Goal: Navigation & Orientation: Find specific page/section

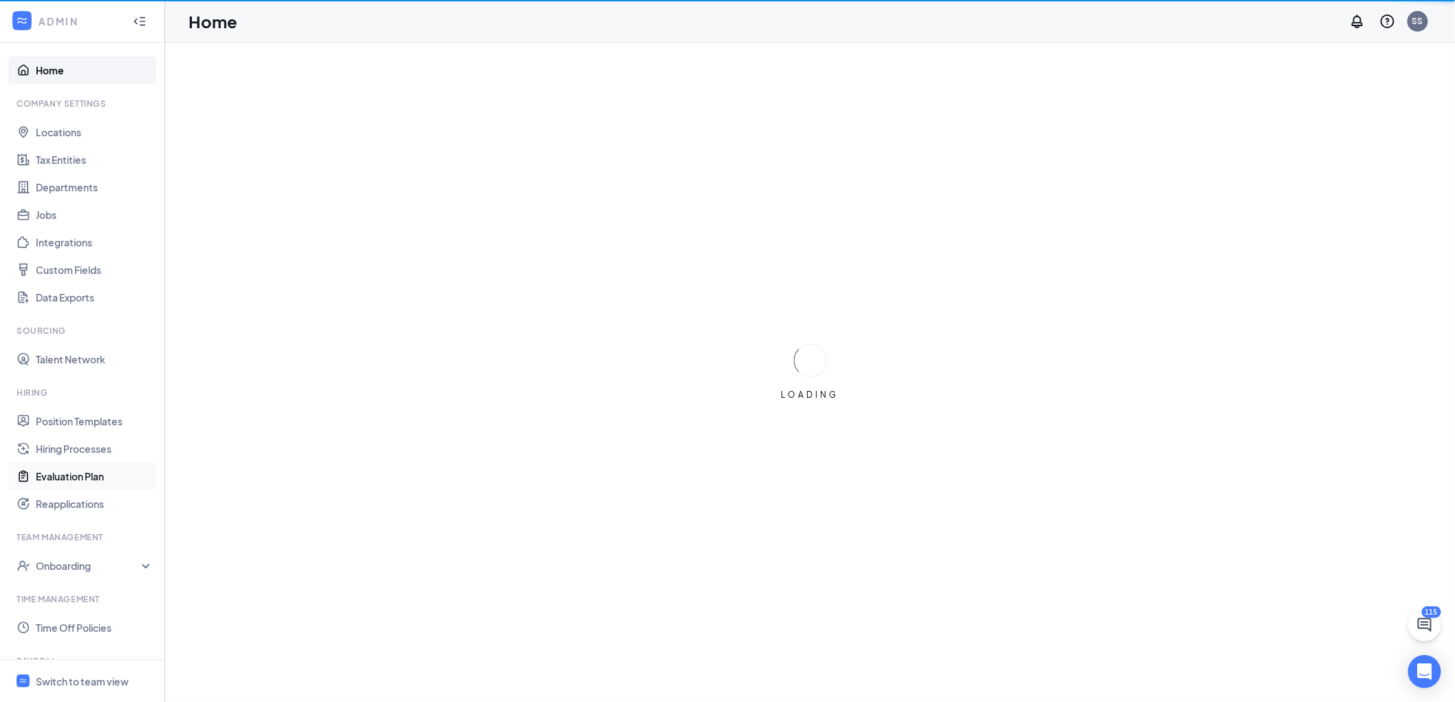
scroll to position [139, 0]
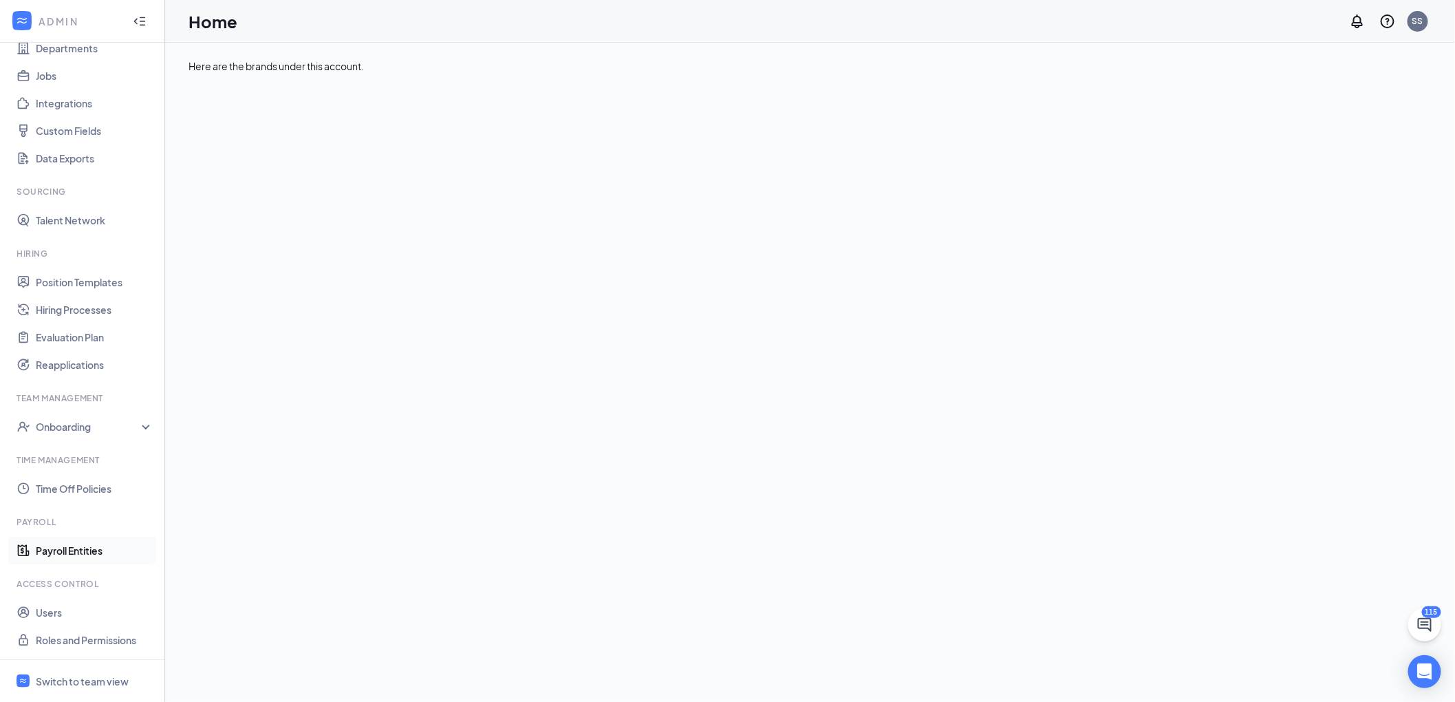
click at [69, 557] on link "Payroll Entities" at bounding box center [95, 551] width 118 height 28
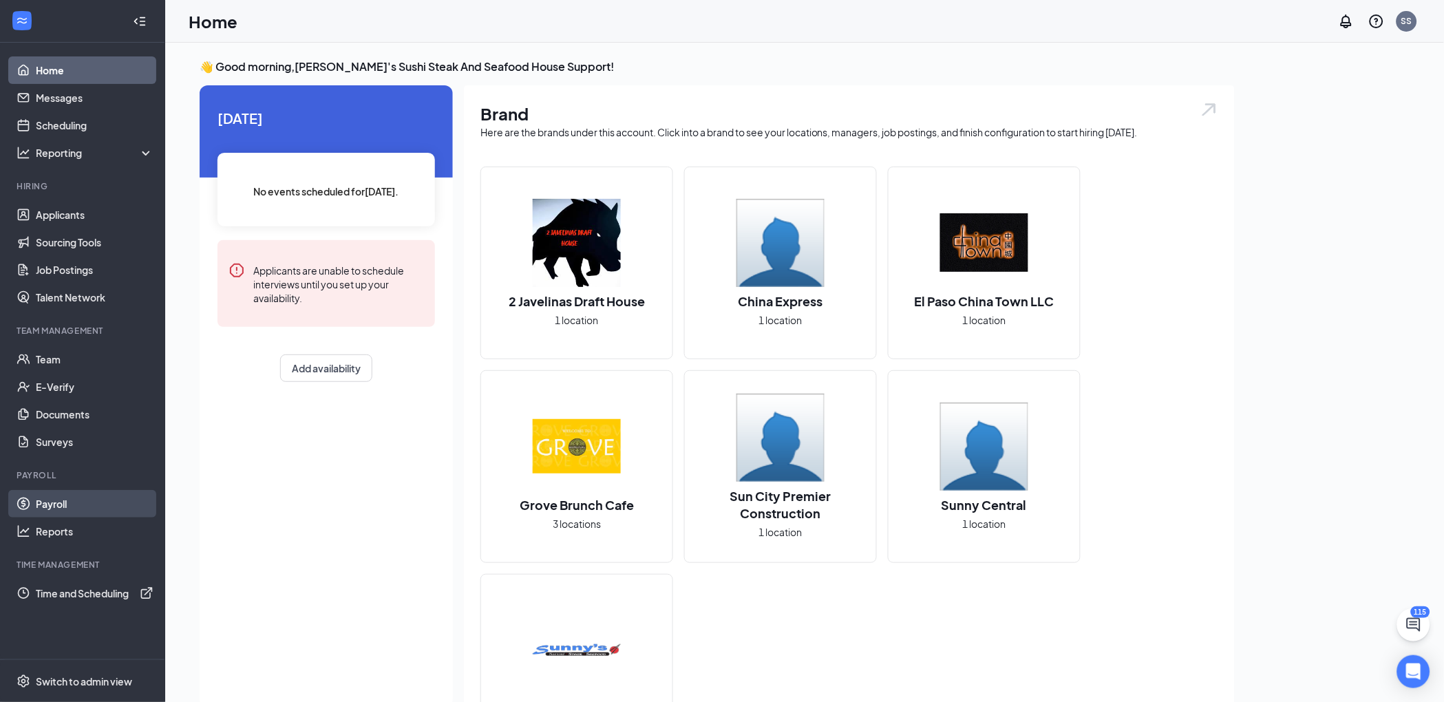
click at [86, 497] on link "Payroll" at bounding box center [95, 504] width 118 height 28
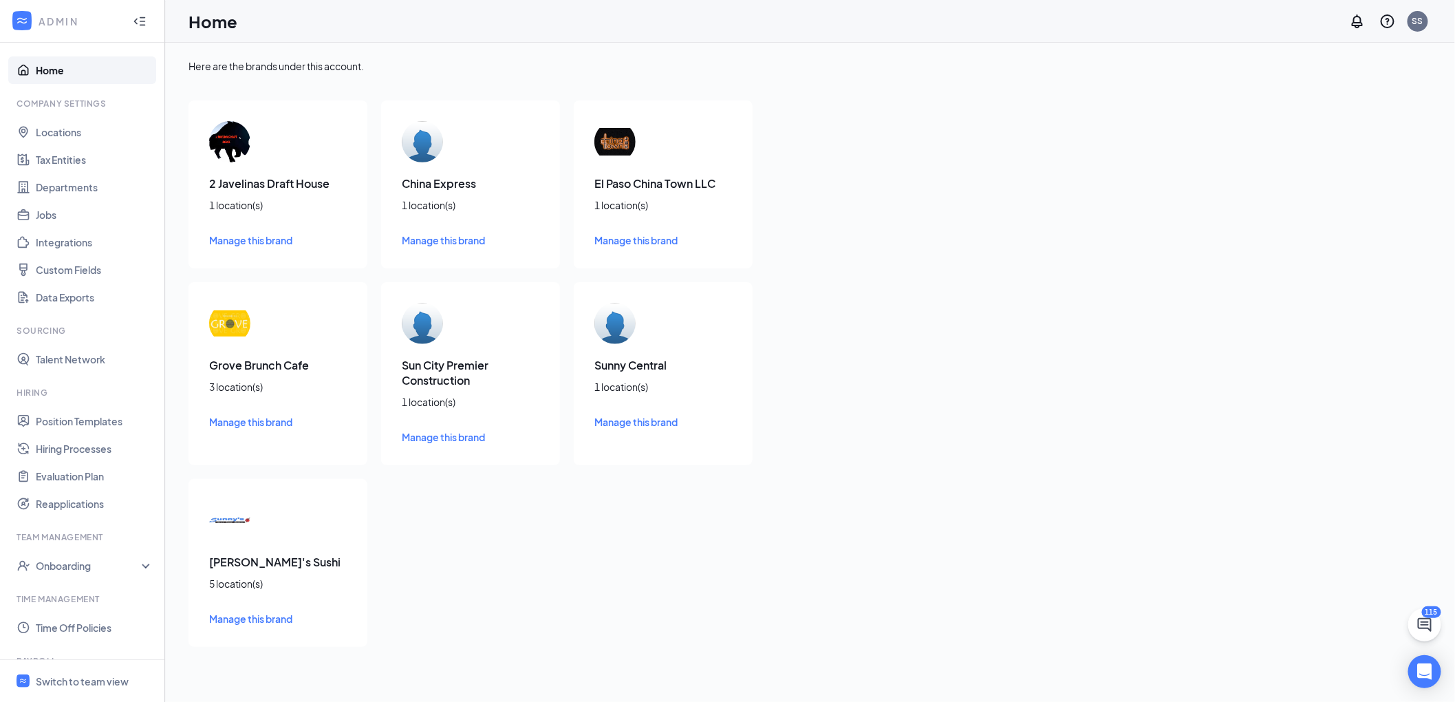
click at [420, 72] on div "Here are the brands under this account." at bounding box center [810, 66] width 1243 height 14
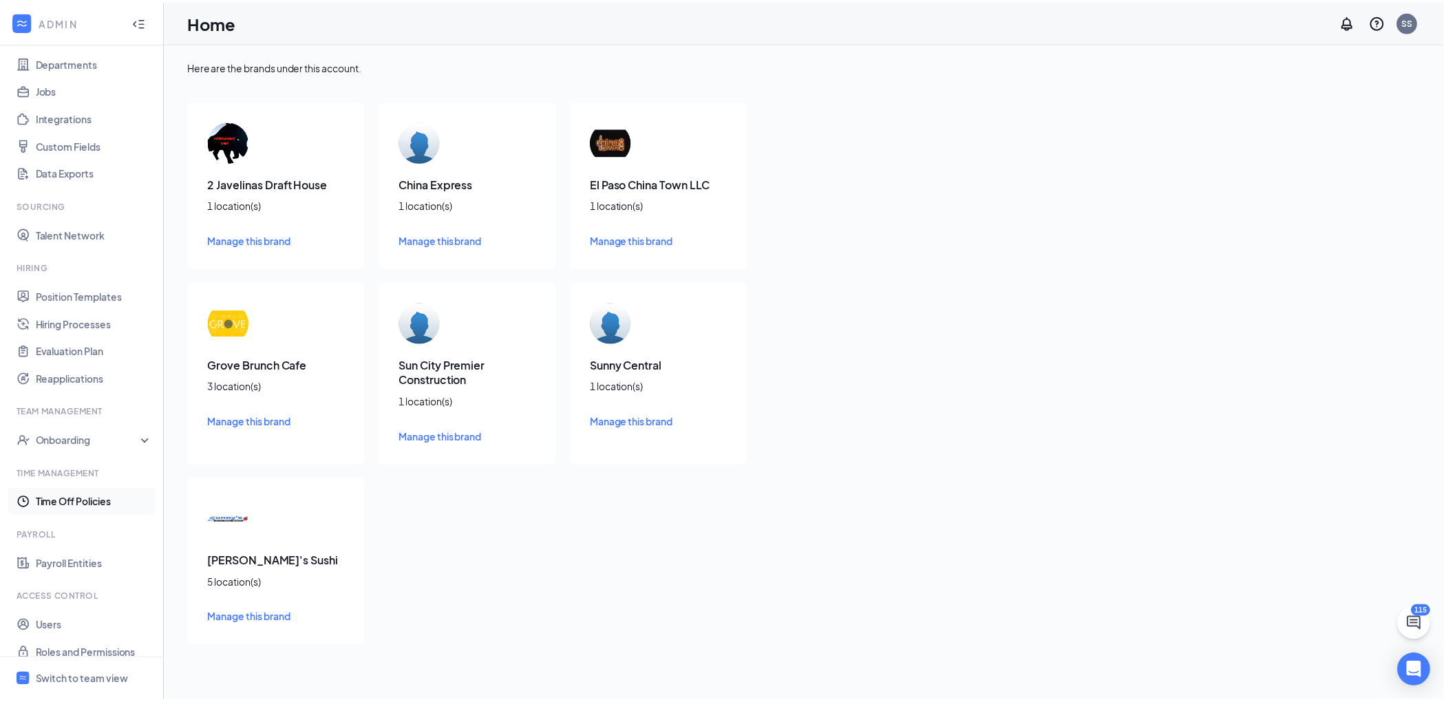
scroll to position [139, 0]
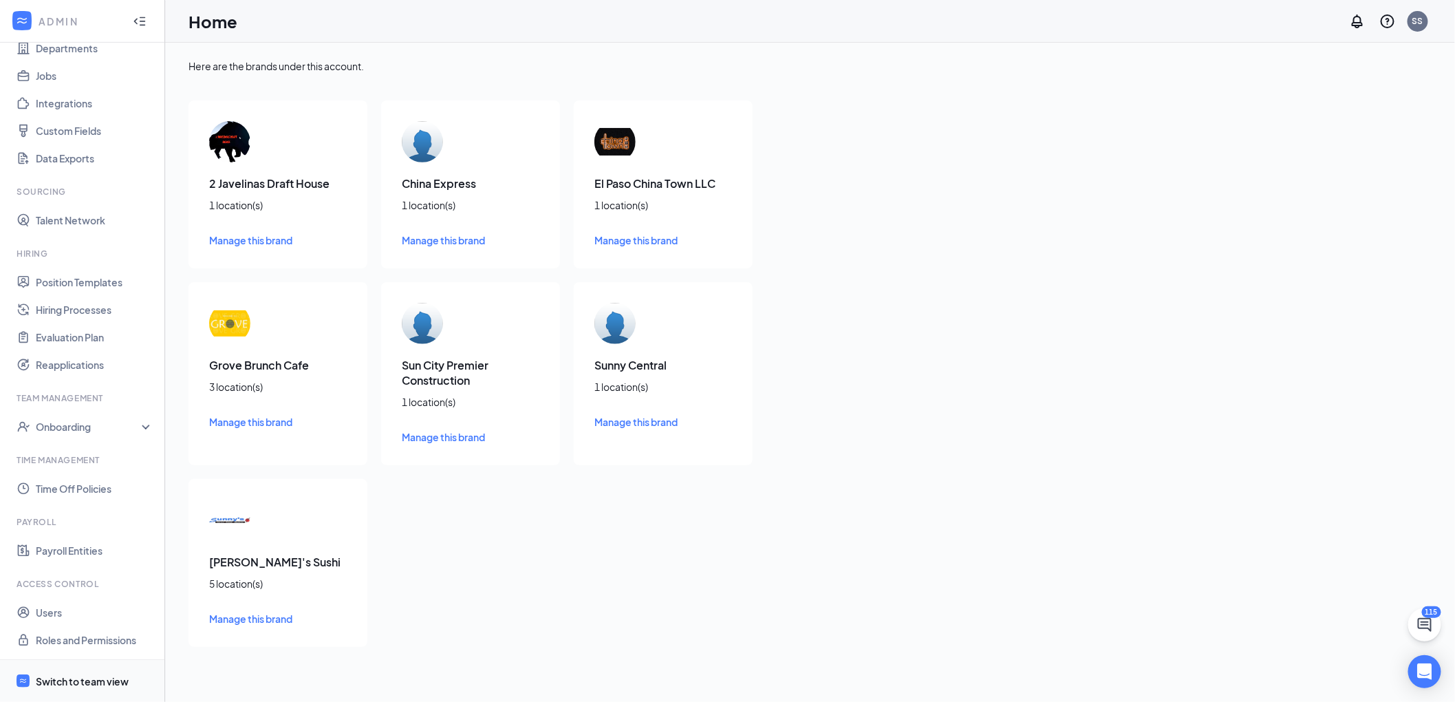
drag, startPoint x: 99, startPoint y: 678, endPoint x: 130, endPoint y: 665, distance: 33.6
click at [99, 678] on div "Switch to team view" at bounding box center [82, 681] width 93 height 14
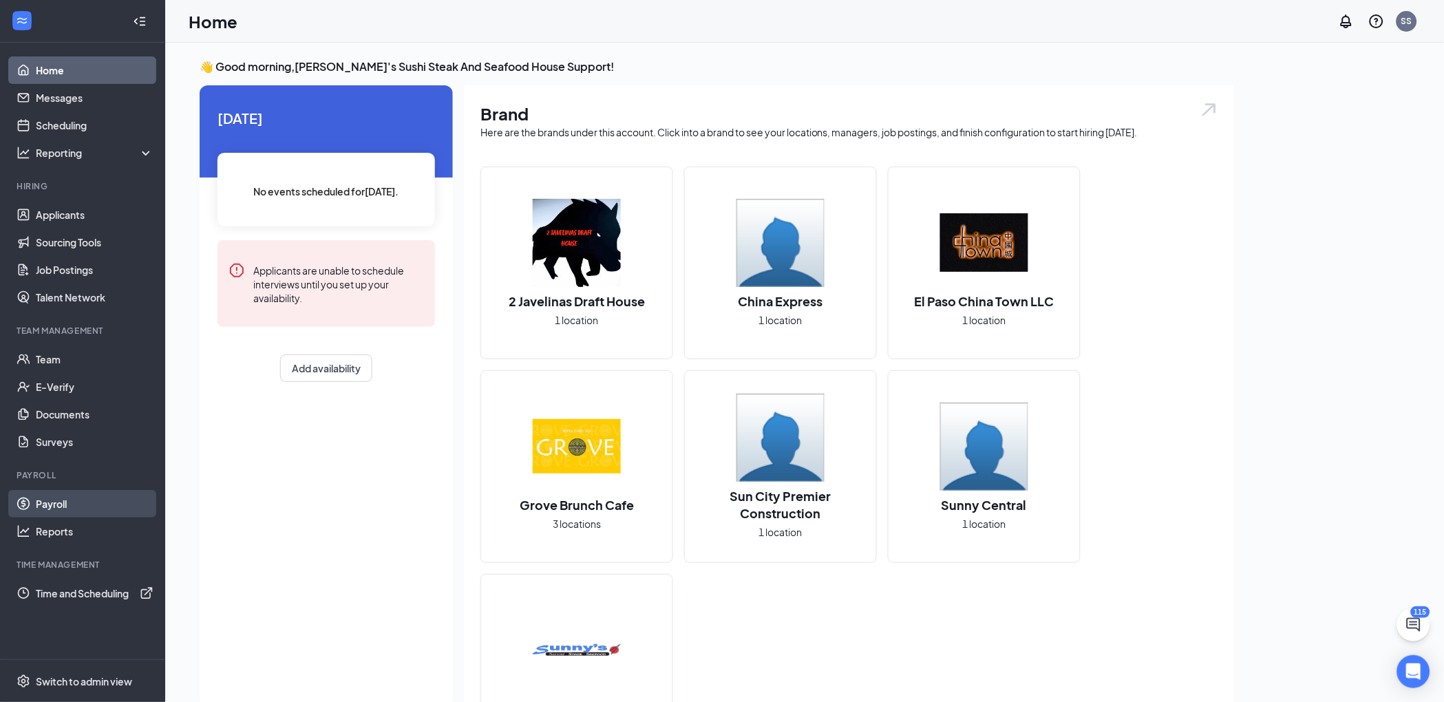
click at [87, 513] on link "Payroll" at bounding box center [95, 504] width 118 height 28
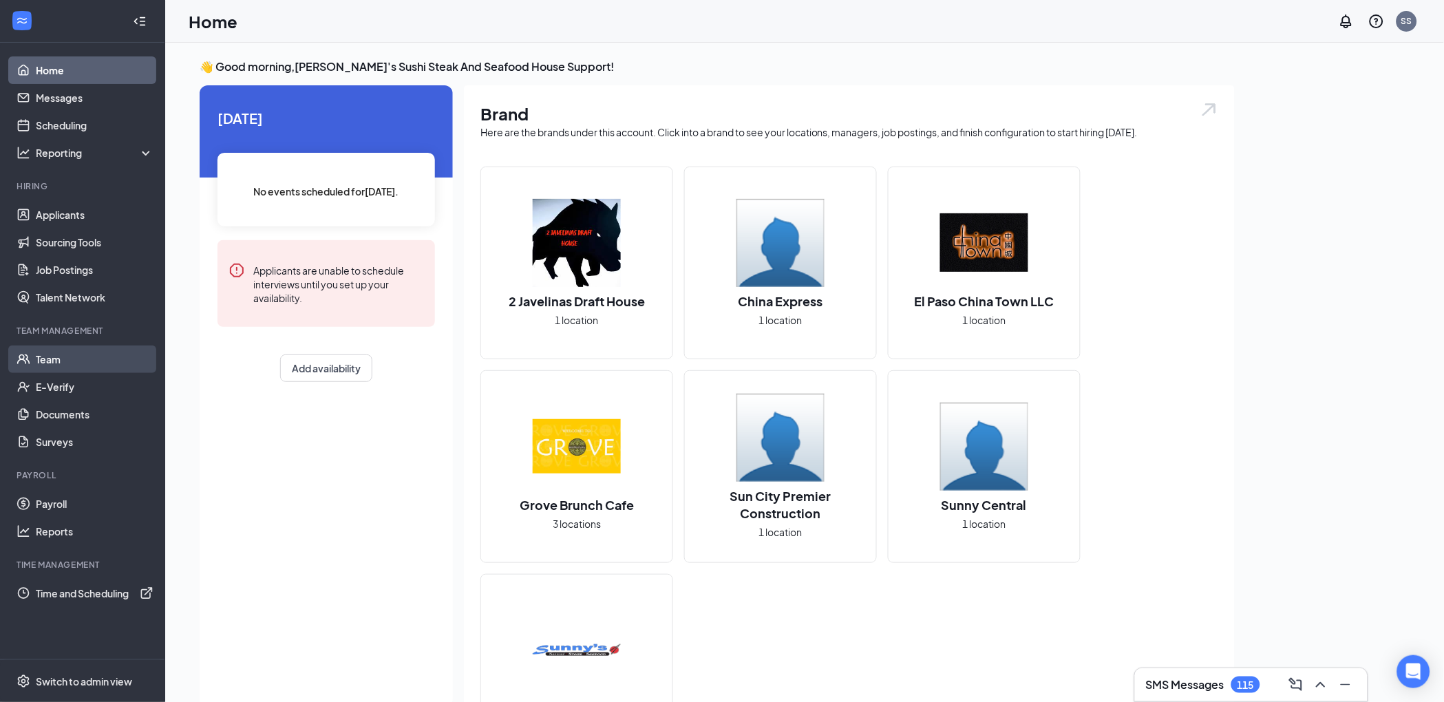
click at [85, 361] on link "Team" at bounding box center [95, 359] width 118 height 28
